Goal: Task Accomplishment & Management: Complete application form

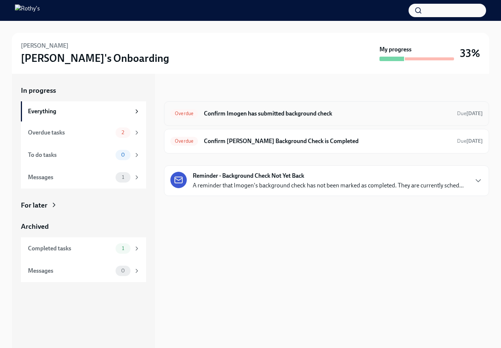
click at [289, 108] on div "Overdue Confirm Imogen has submitted background check Due [DATE]" at bounding box center [326, 114] width 312 height 12
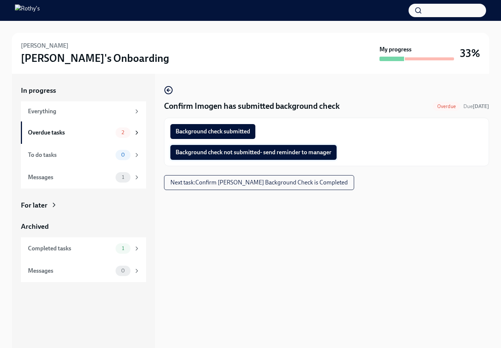
click at [258, 154] on span "Background check not submitted- send reminder to manager" at bounding box center [254, 152] width 156 height 7
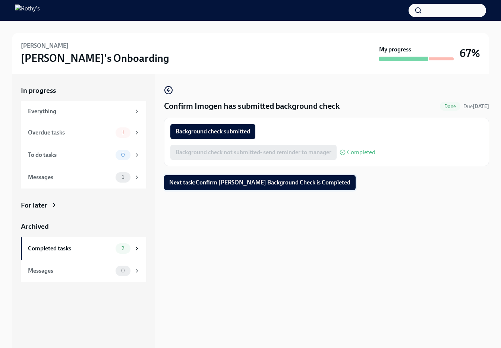
click at [299, 187] on button "Next task : Confirm [PERSON_NAME] Background Check is Completed" at bounding box center [260, 182] width 192 height 15
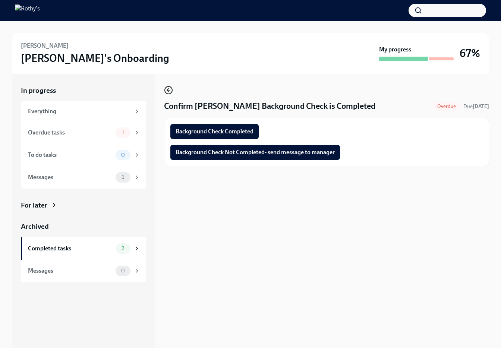
click at [166, 92] on icon "button" at bounding box center [168, 90] width 9 height 9
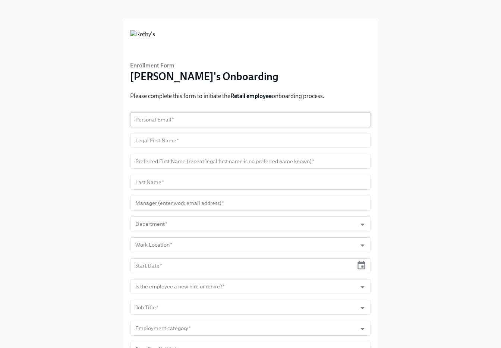
click at [178, 120] on input "text" at bounding box center [250, 119] width 241 height 15
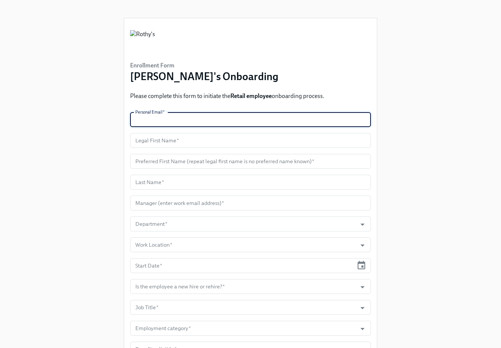
paste input "Kkathartu@aim.com"
type input "Kkathartu@aim.com"
click at [152, 142] on input "text" at bounding box center [250, 140] width 241 height 15
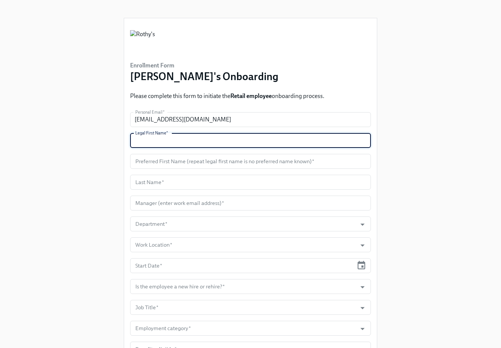
paste input "Kalynn"
type input "Kalynn"
click at [162, 157] on input "text" at bounding box center [250, 161] width 241 height 15
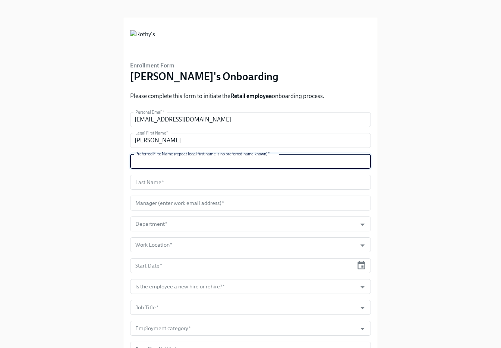
paste input "Kalynn"
type input "Kalynn"
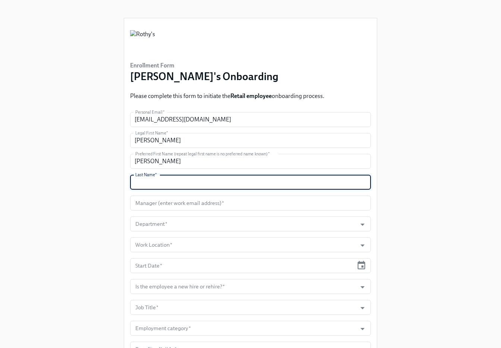
click at [184, 185] on input "text" at bounding box center [250, 182] width 241 height 15
paste input "Saunders"
type input "Saunders"
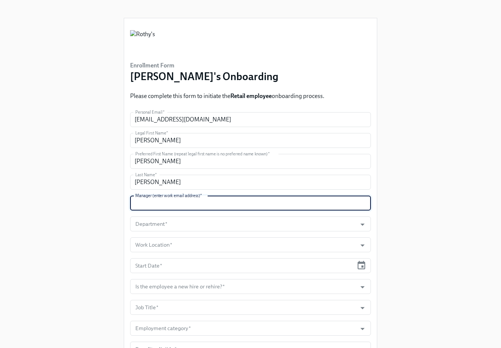
click at [158, 209] on input "text" at bounding box center [250, 203] width 241 height 15
paste input "cmiller@rothys.com"
type input "cmiller@rothys.com"
click at [172, 224] on input "Department   *" at bounding box center [243, 224] width 219 height 15
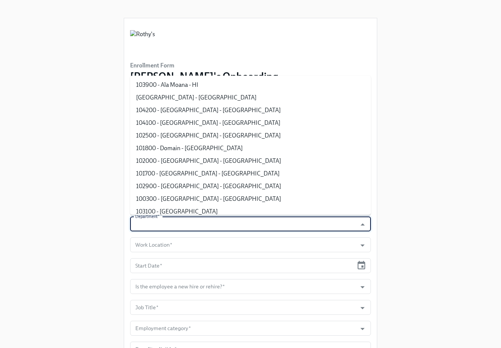
type input "d"
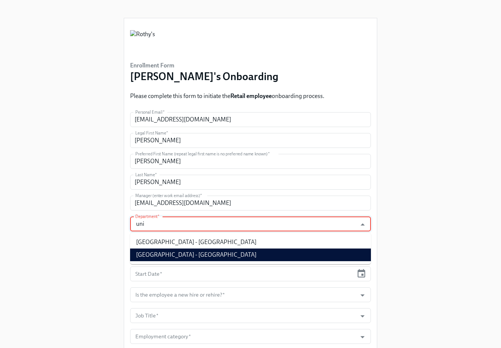
click at [168, 257] on li "101900 - Univ Village - WA" at bounding box center [250, 255] width 241 height 13
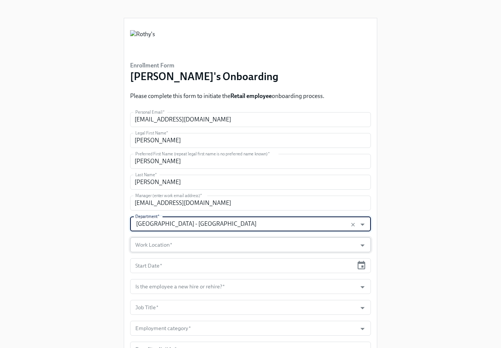
type input "101900 - Univ Village - WA"
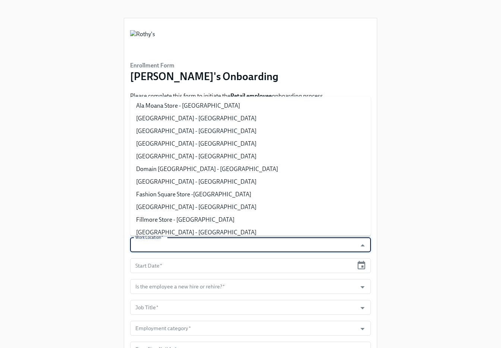
click at [165, 243] on input "Work Location   *" at bounding box center [243, 245] width 219 height 15
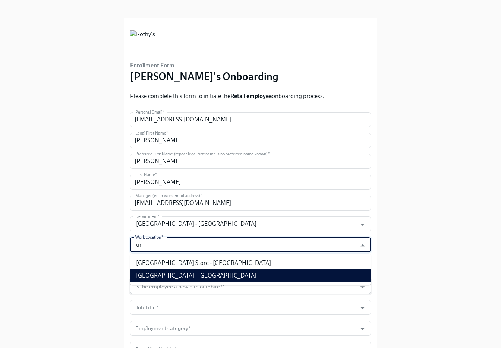
click at [186, 280] on li "University Village Store - WA" at bounding box center [250, 276] width 241 height 13
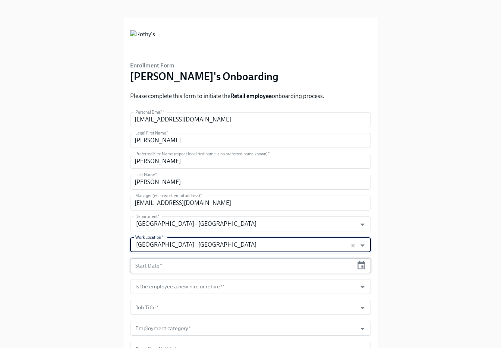
type input "University Village Store - WA"
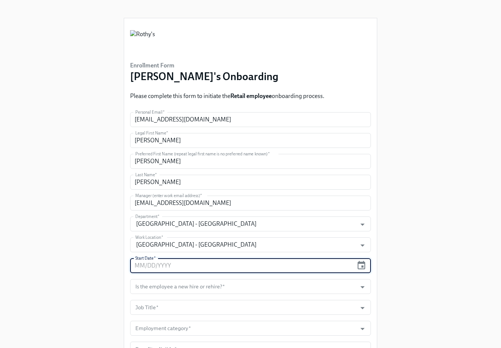
click at [181, 261] on input "text" at bounding box center [241, 265] width 223 height 15
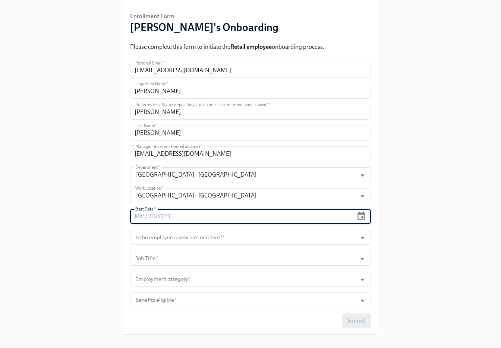
scroll to position [60, 0]
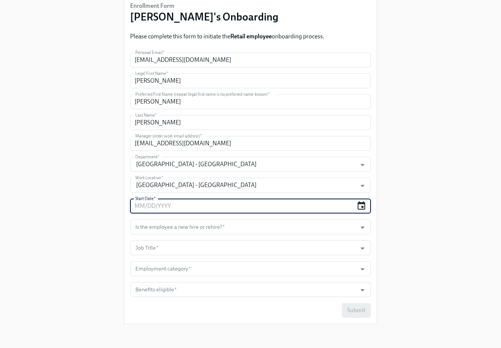
click at [363, 207] on icon "button" at bounding box center [362, 205] width 8 height 9
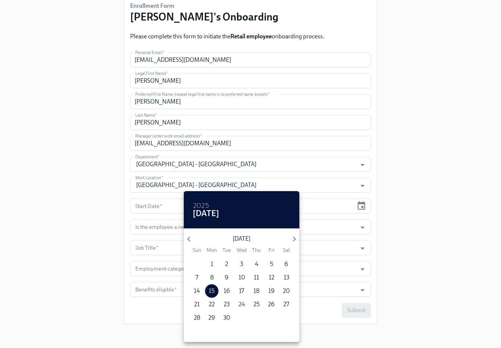
click at [236, 302] on span "24" at bounding box center [241, 305] width 13 height 8
type input "09/24/2025"
click at [393, 258] on div at bounding box center [250, 174] width 501 height 348
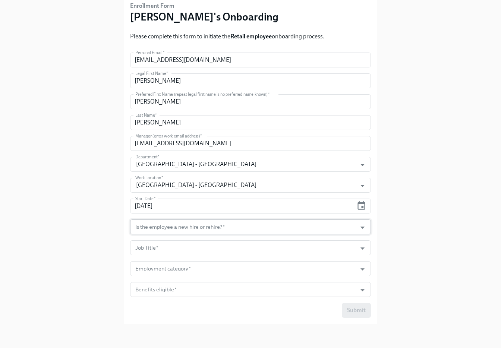
click at [348, 227] on input "Is the employee a new hire or rehire?   *" at bounding box center [243, 227] width 219 height 15
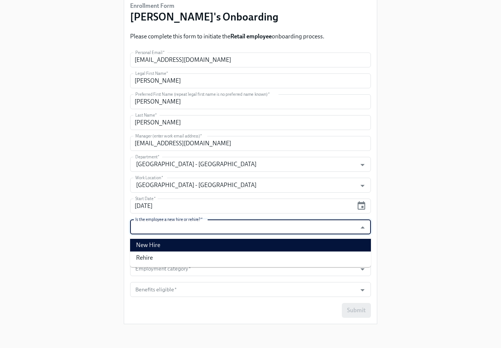
scroll to position [59, 0]
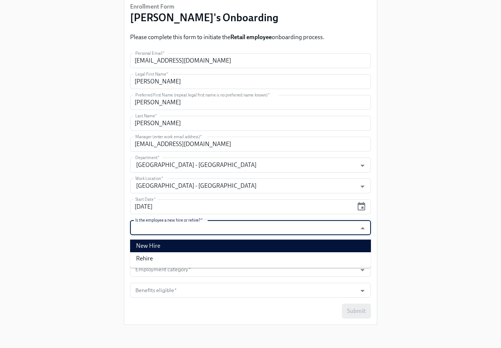
click at [328, 246] on li "New Hire" at bounding box center [250, 246] width 241 height 13
type input "New Hire"
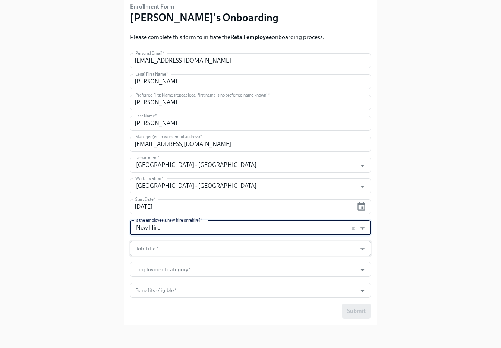
click at [318, 251] on input "Job Title   *" at bounding box center [243, 248] width 219 height 15
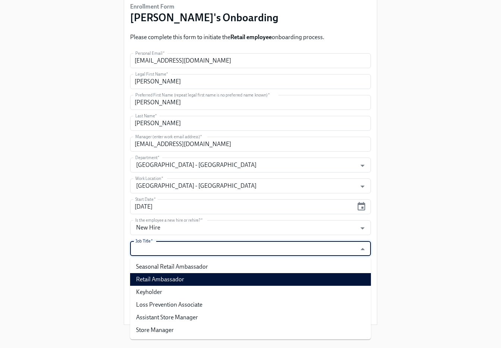
click at [292, 283] on li "Retail Ambassador" at bounding box center [250, 279] width 241 height 13
type input "Retail Ambassador"
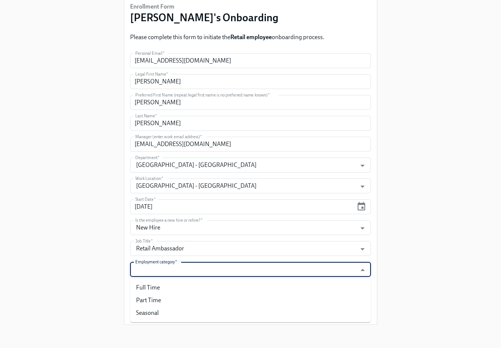
click at [293, 270] on input "Employment category   *" at bounding box center [243, 269] width 219 height 15
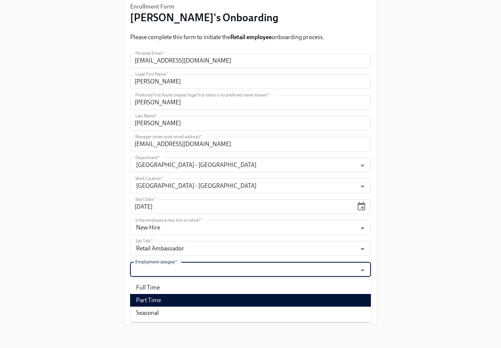
click at [287, 296] on li "Part Time" at bounding box center [250, 300] width 241 height 13
type input "Part Time"
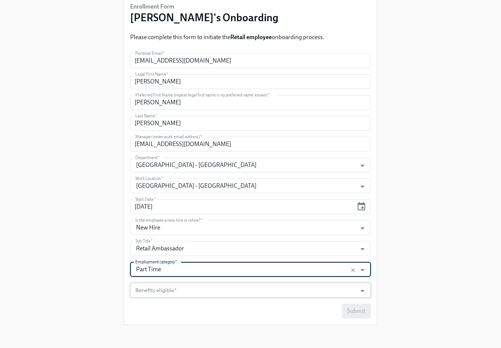
click at [288, 289] on input "Benefits eligible   *" at bounding box center [243, 290] width 219 height 15
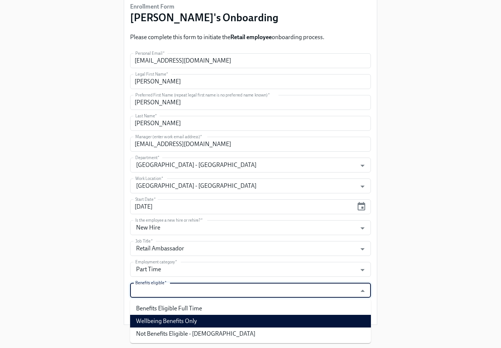
click at [283, 317] on li "Wellbeing Benefits Only" at bounding box center [250, 321] width 241 height 13
type input "Wellbeing Benefits Only"
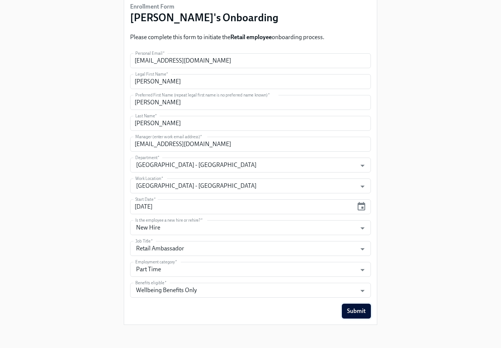
click at [366, 315] on button "Submit" at bounding box center [356, 311] width 29 height 15
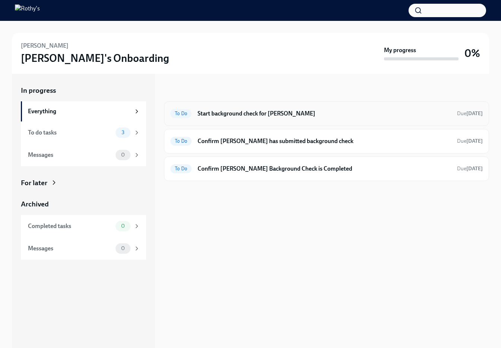
click at [286, 111] on h6 "Start background check for Kalynn Saunders" at bounding box center [325, 114] width 254 height 8
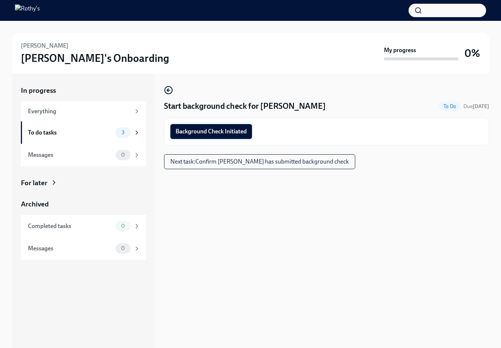
click at [241, 129] on span "Background Check Initiated" at bounding box center [211, 131] width 71 height 7
